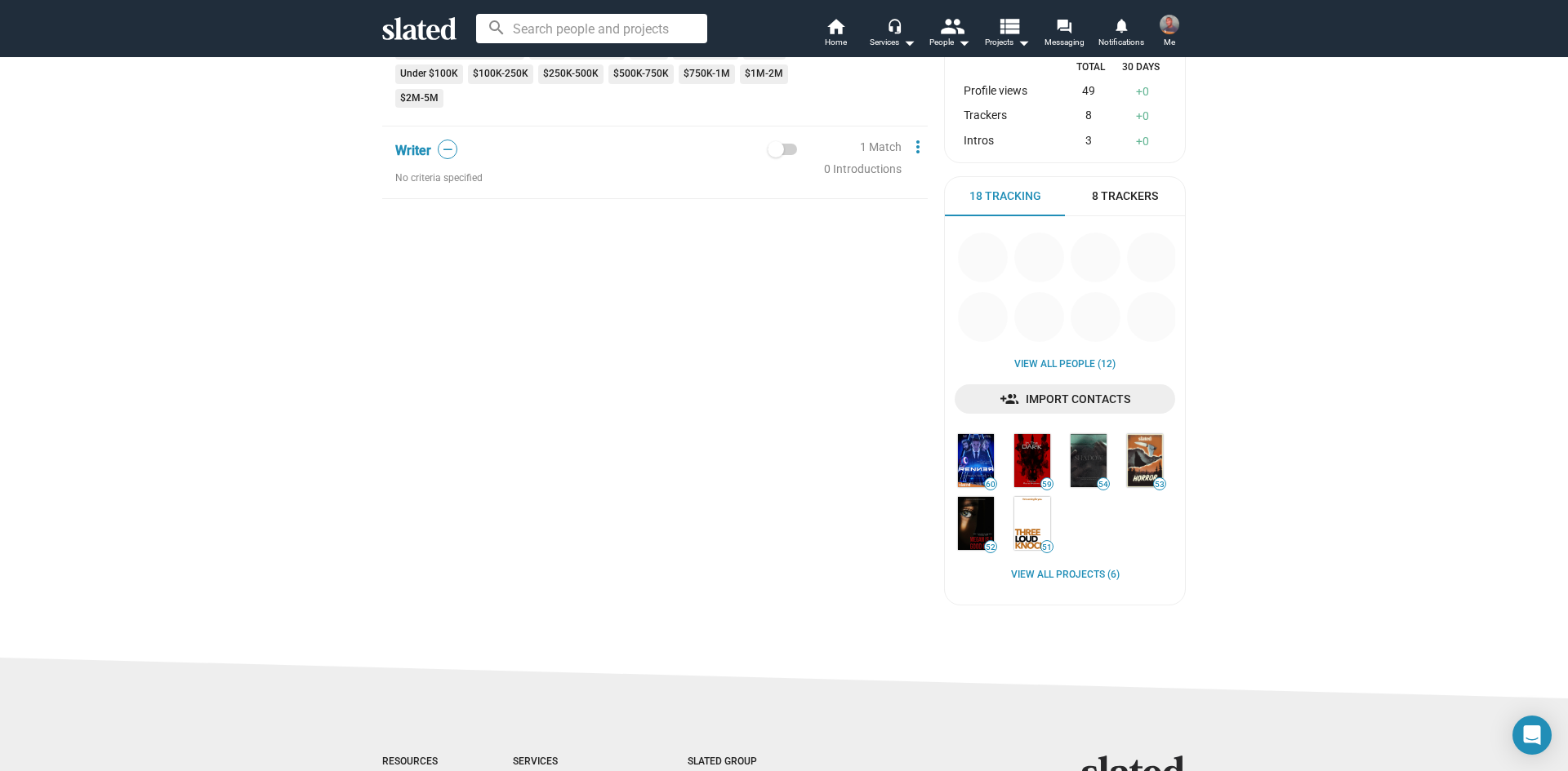
scroll to position [490, 0]
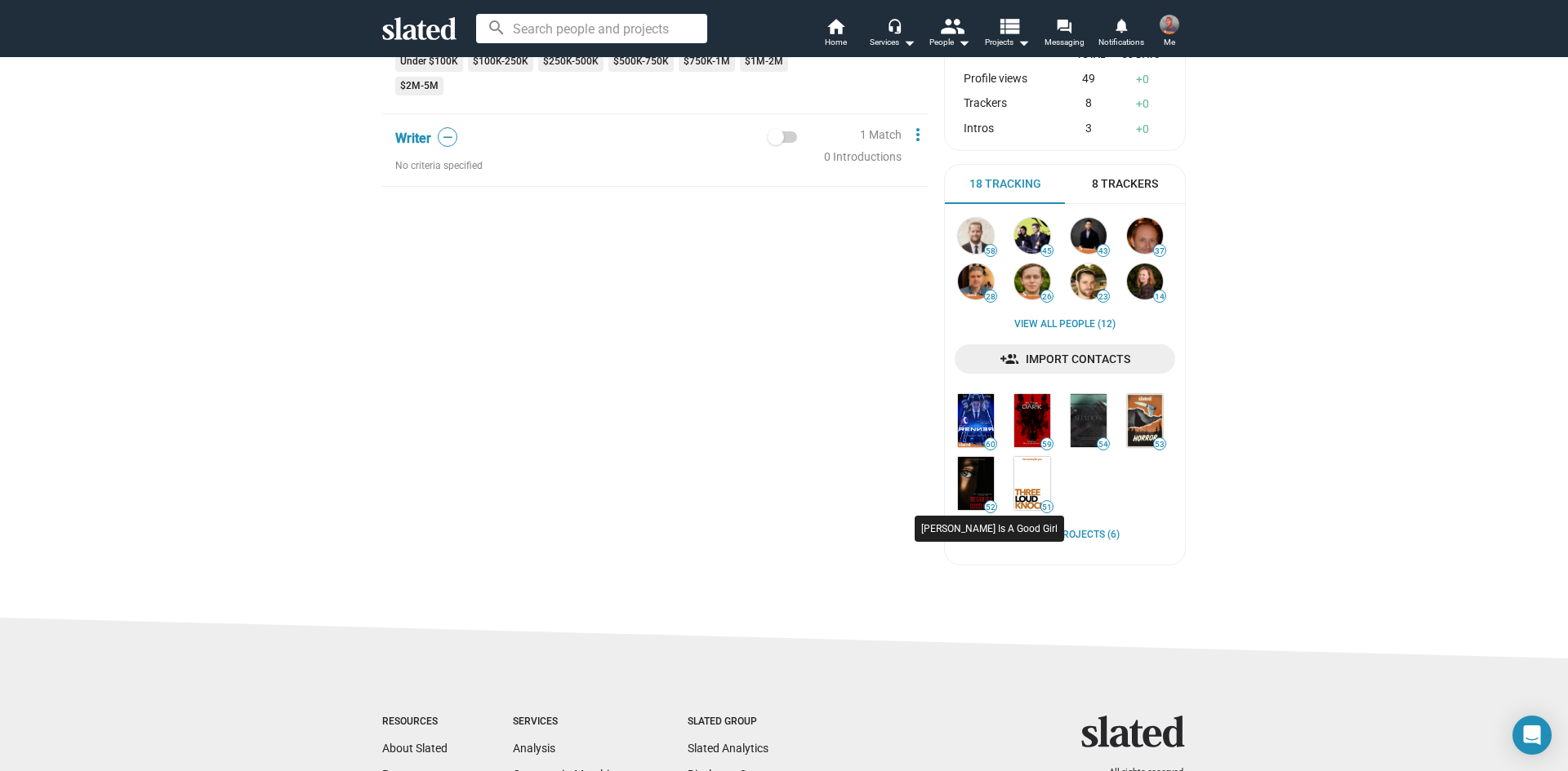
click at [958, 474] on img at bounding box center [975, 483] width 36 height 53
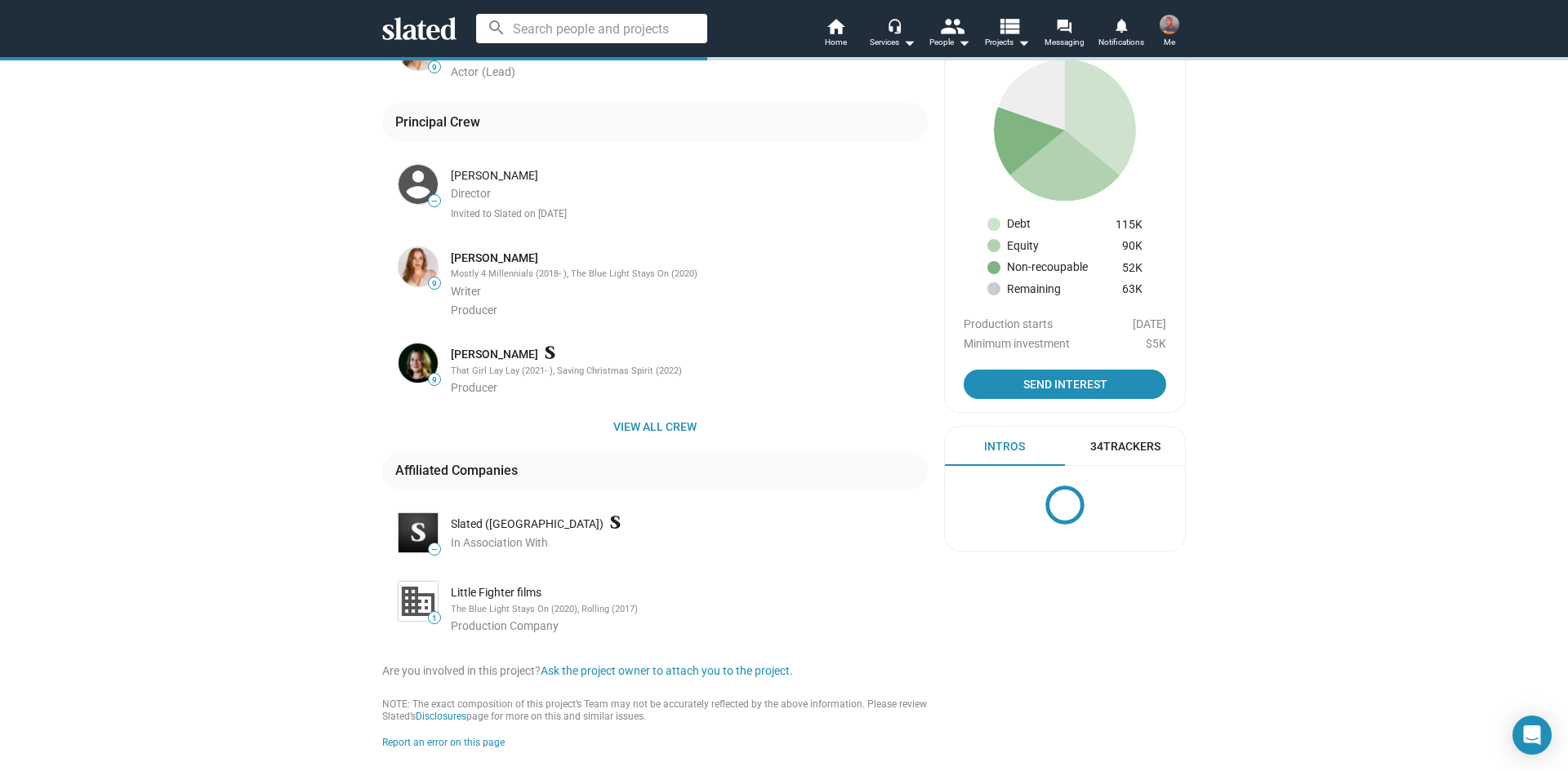
scroll to position [571, 0]
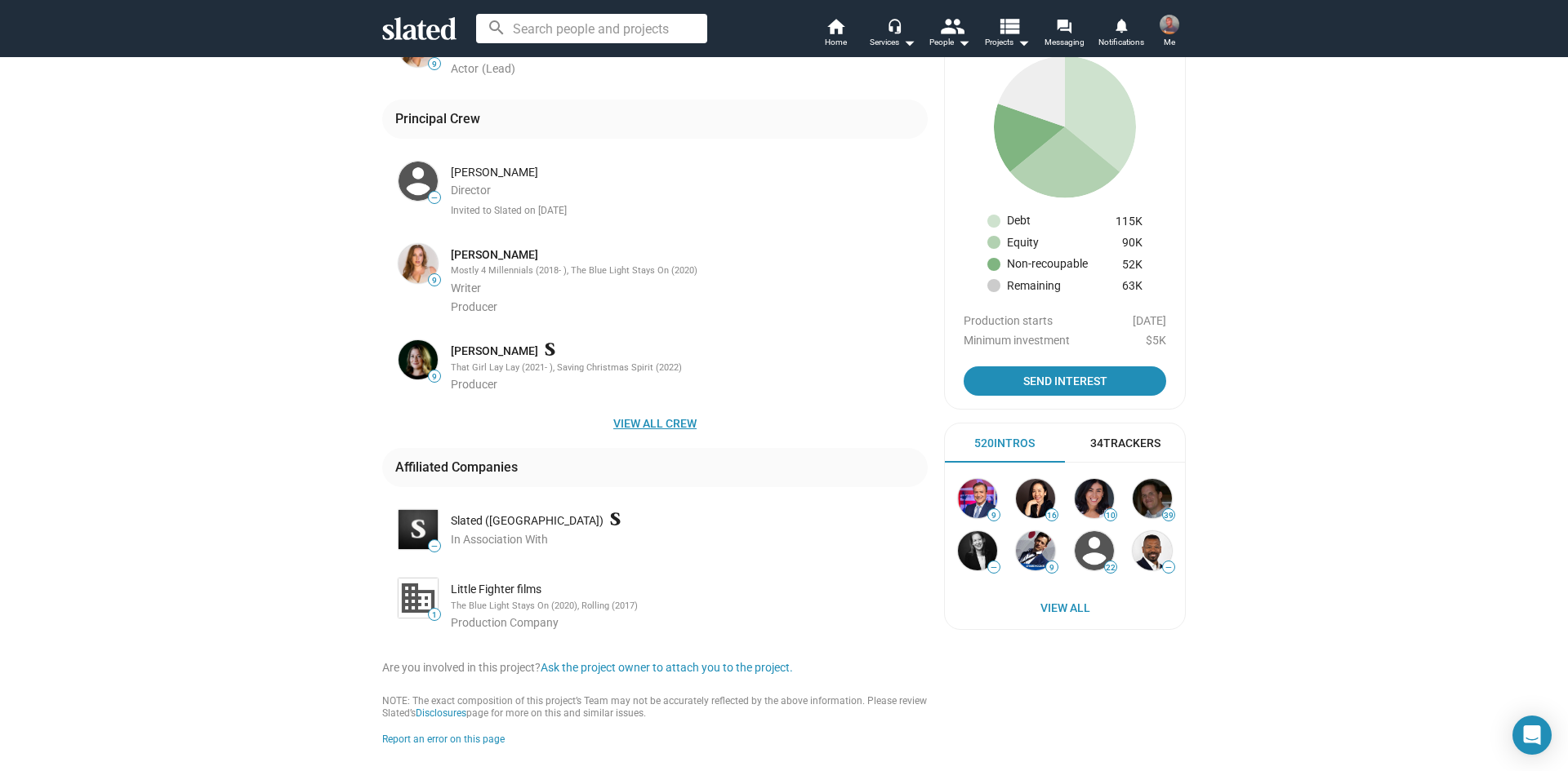
click at [635, 436] on span "View all crew" at bounding box center [654, 423] width 519 height 29
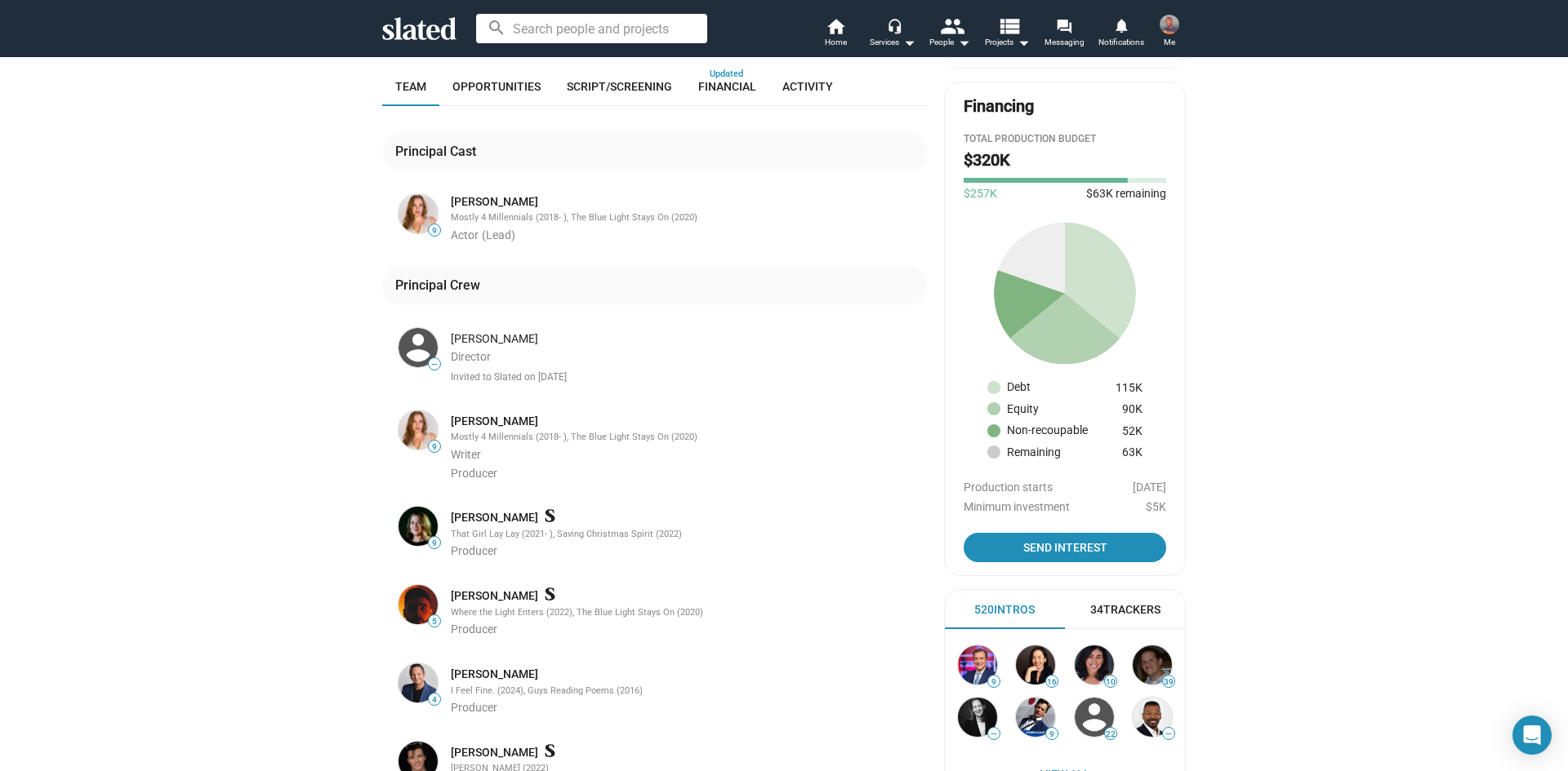
scroll to position [0, 0]
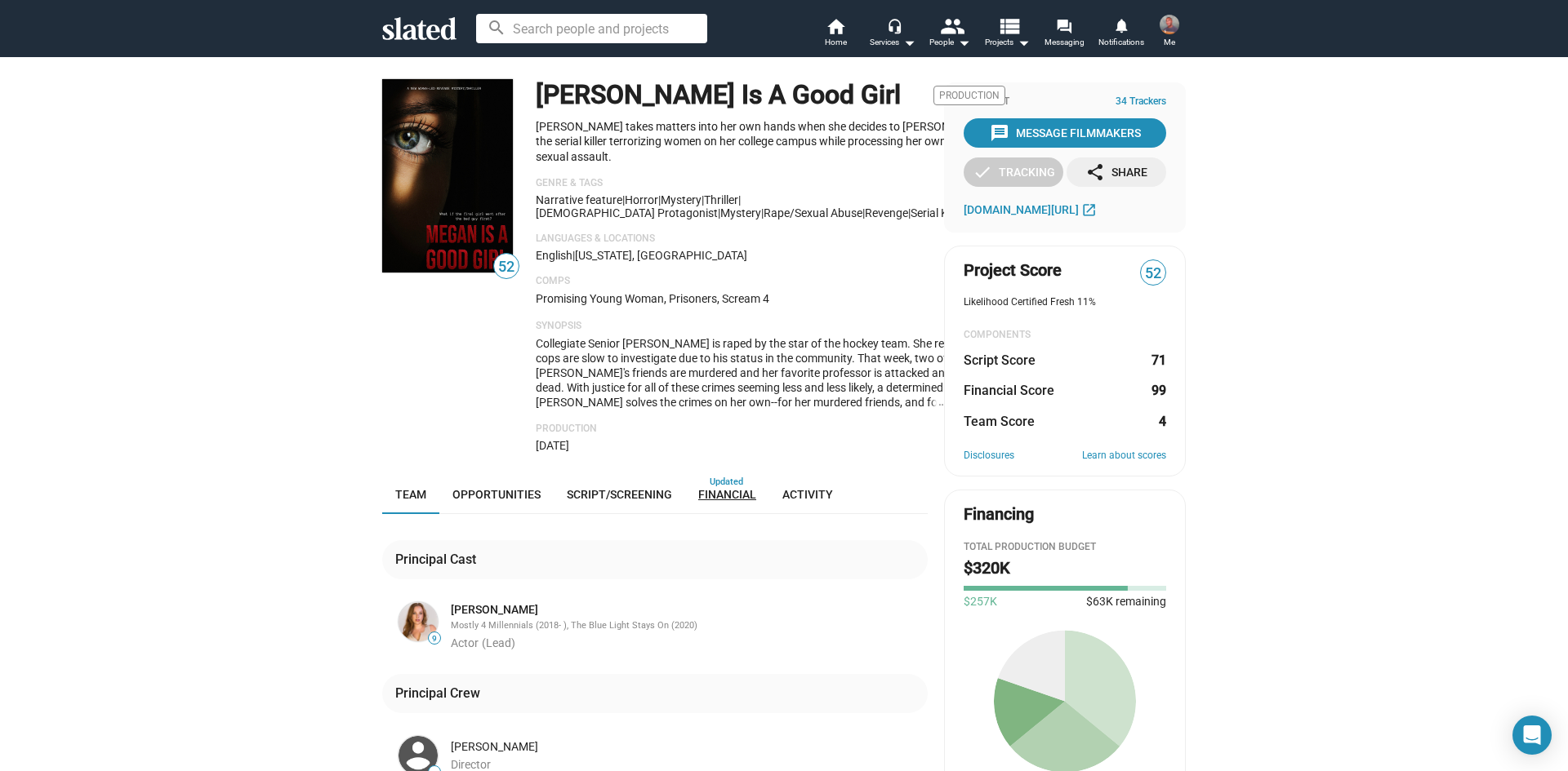
click at [706, 495] on span "Financial" at bounding box center [727, 495] width 58 height 14
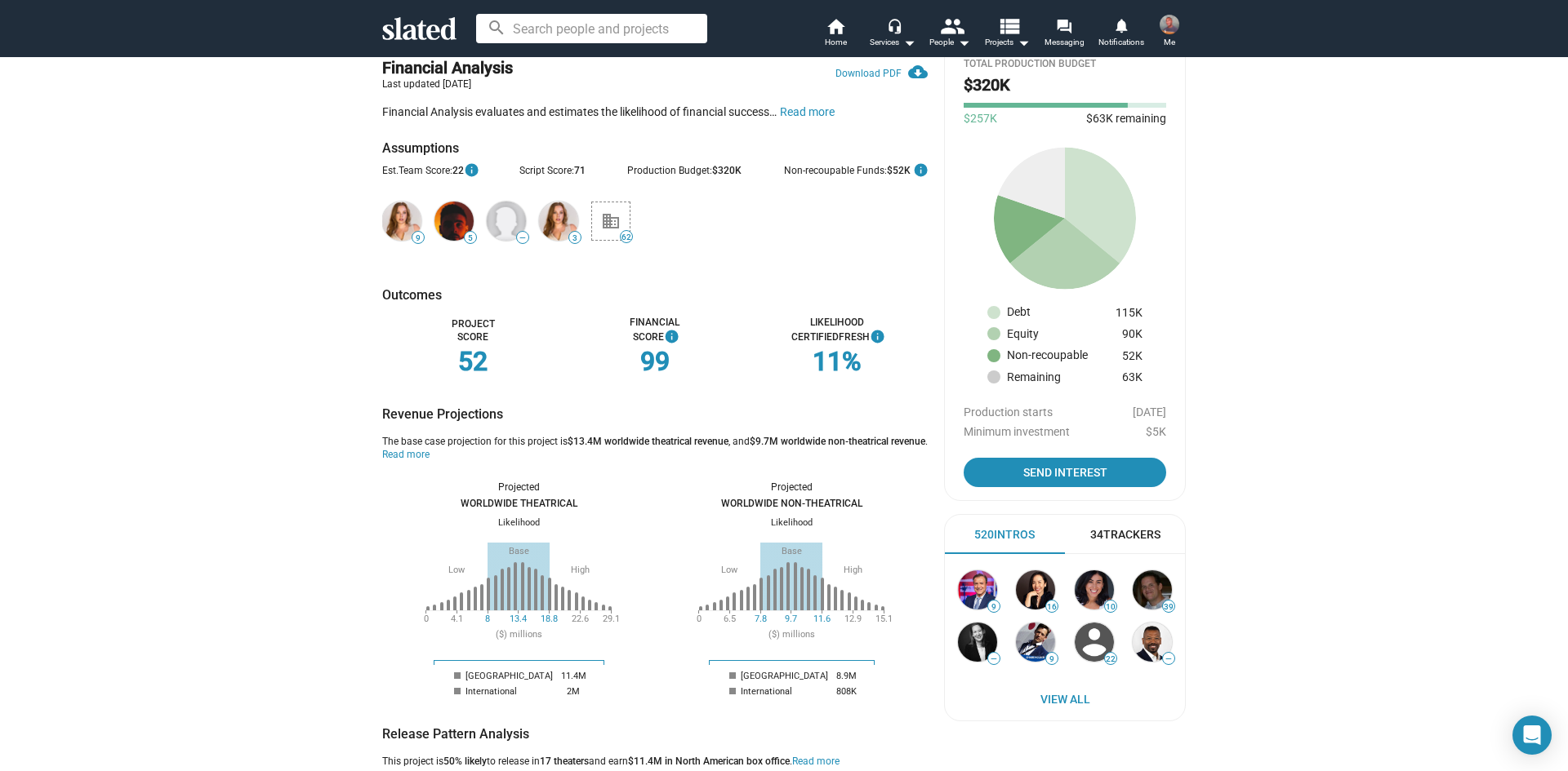
scroll to position [490, 0]
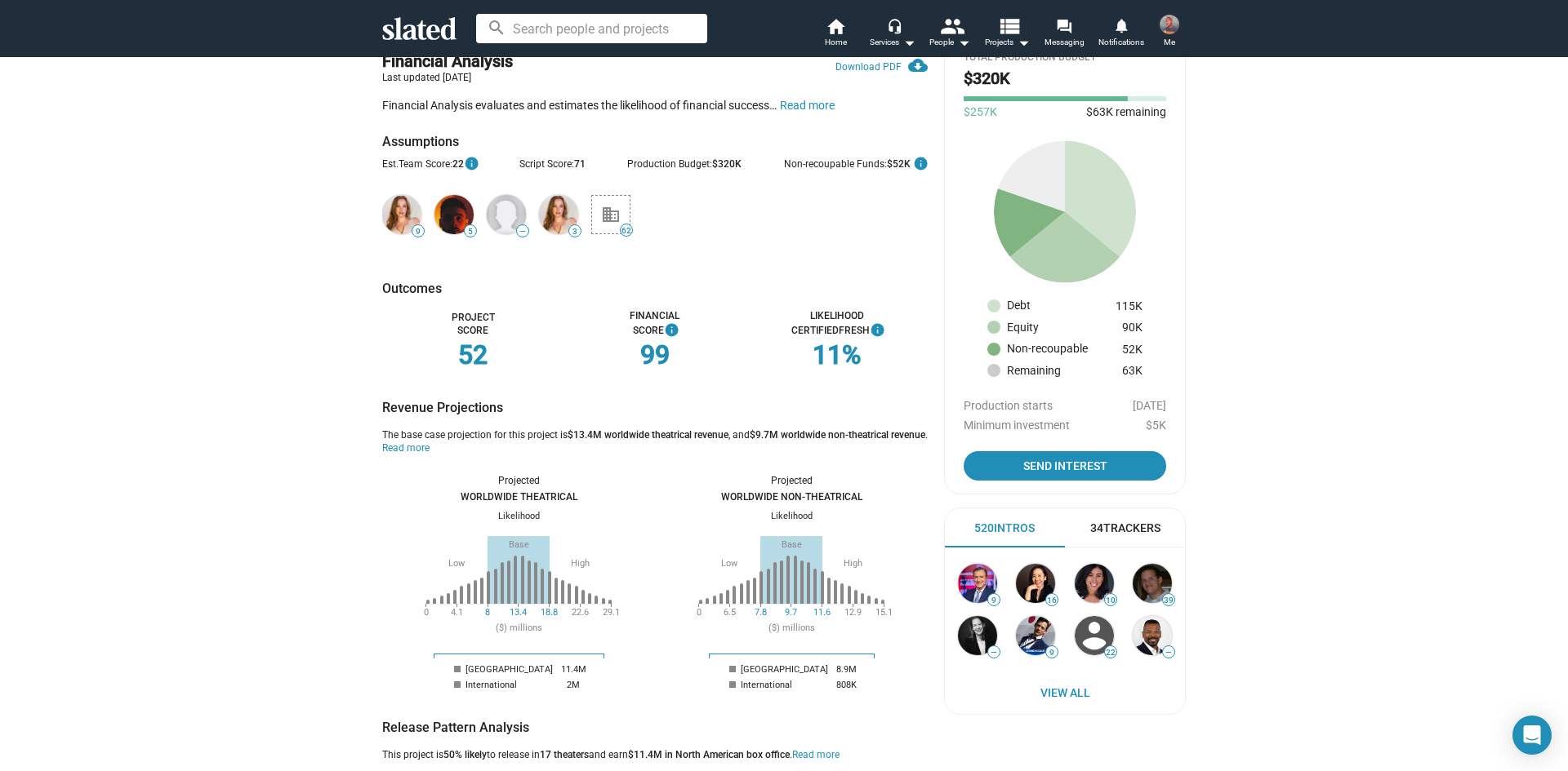
click at [1130, 536] on div "34 Trackers" at bounding box center [1125, 528] width 71 height 15
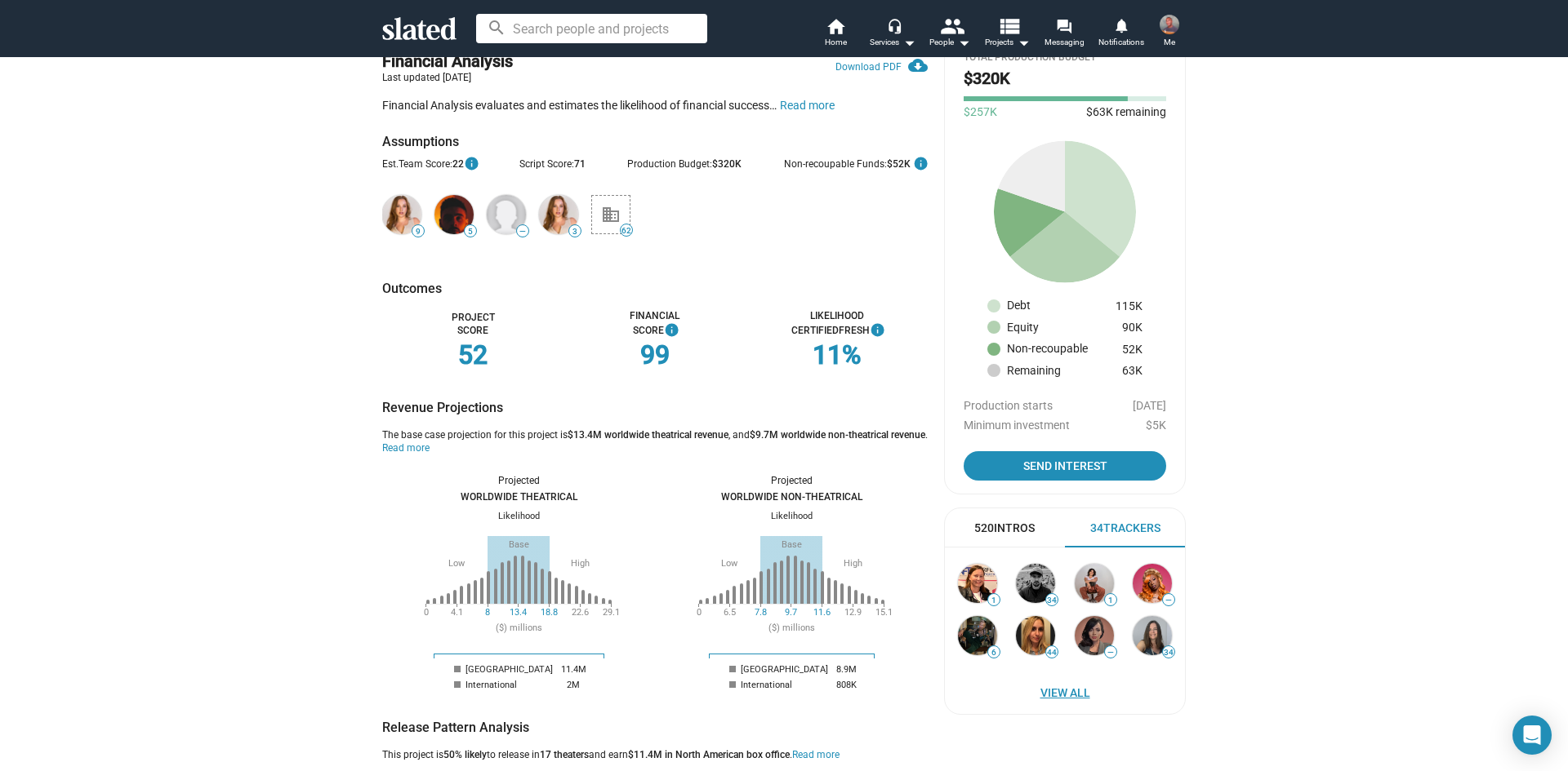
click at [1072, 689] on span "View All" at bounding box center [1064, 693] width 208 height 29
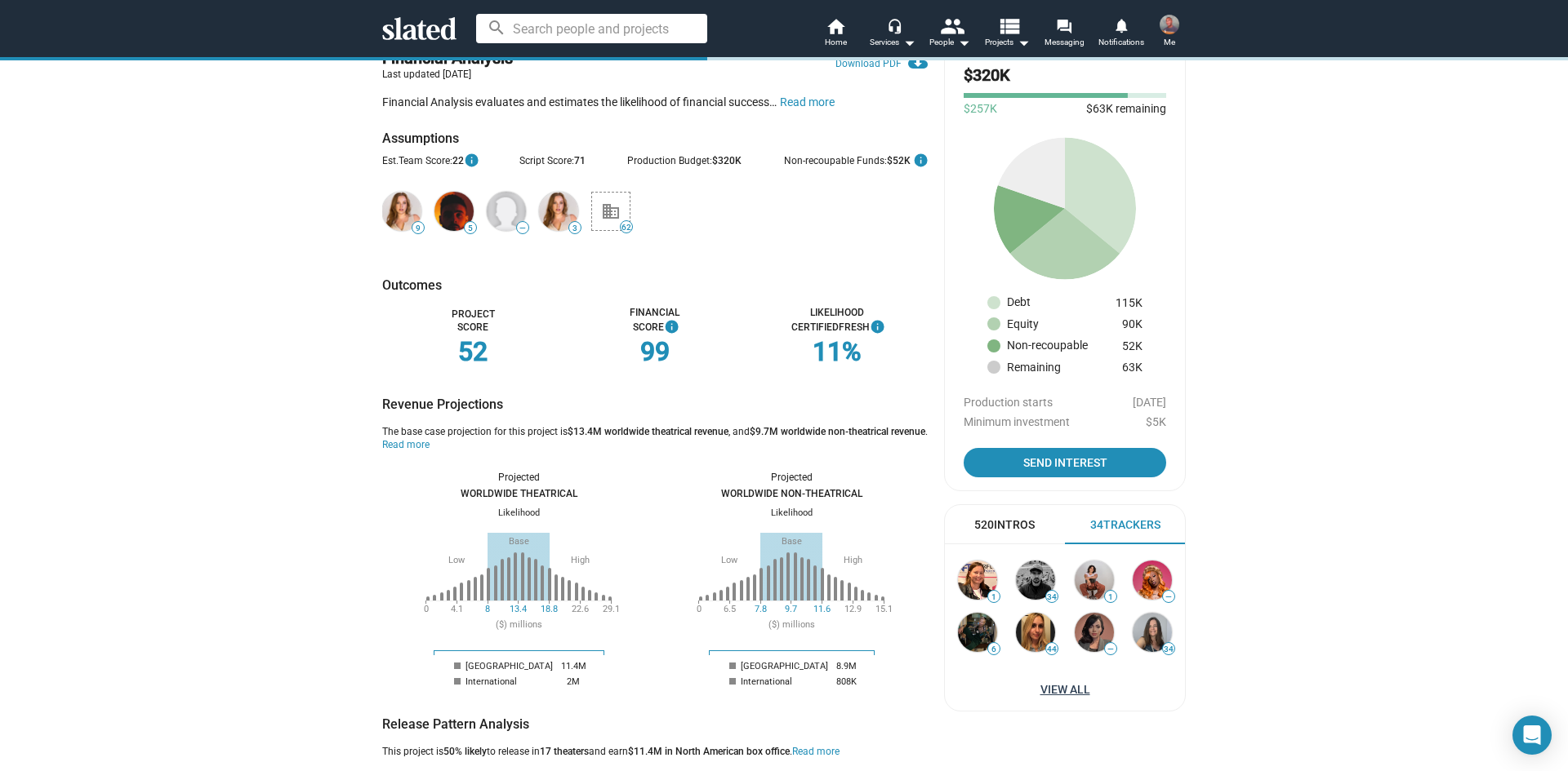
scroll to position [429, 0]
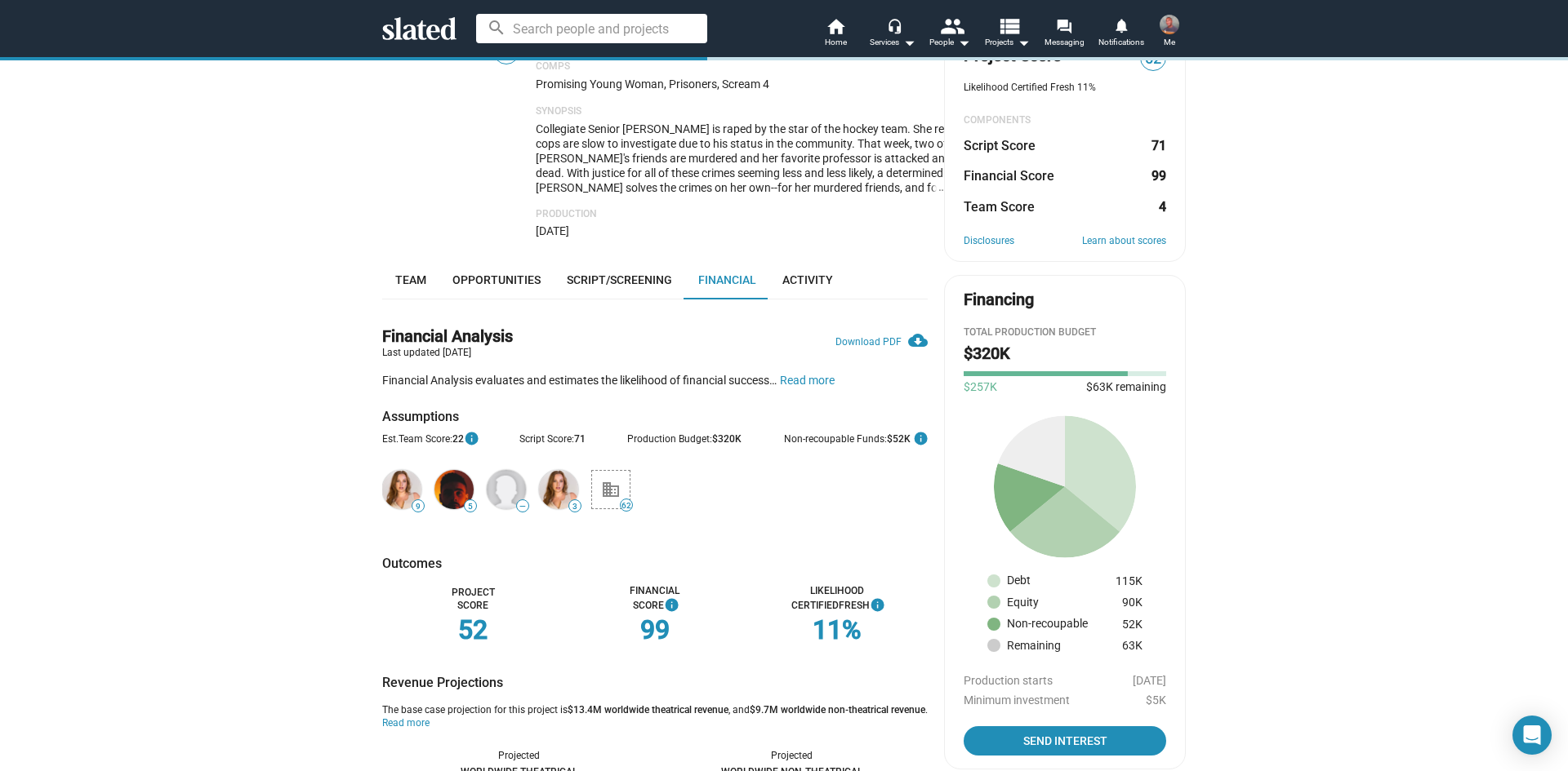
scroll to position [177, 0]
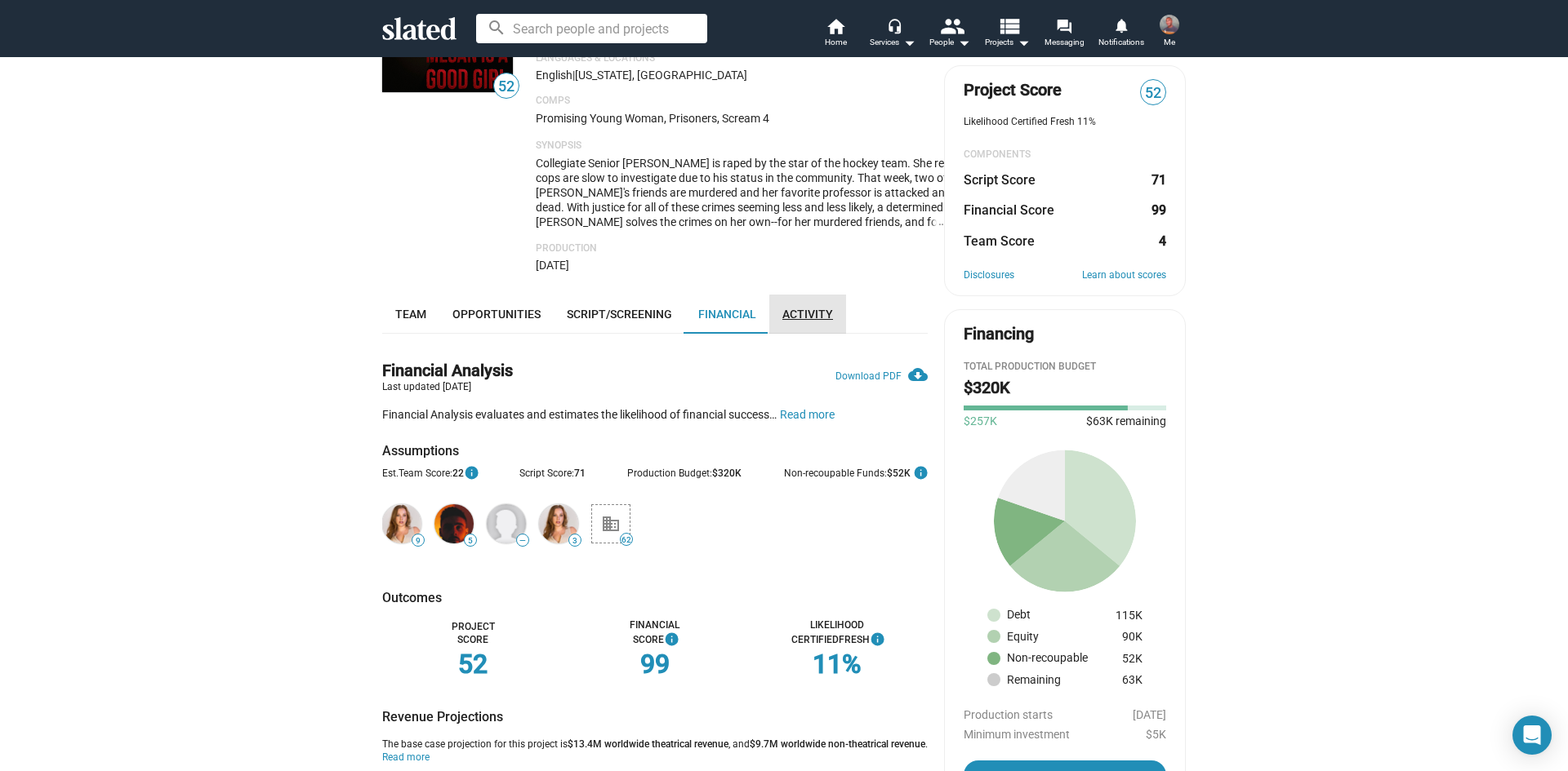
click at [808, 328] on link "Activity" at bounding box center [807, 314] width 76 height 40
